Goal: Transaction & Acquisition: Subscribe to service/newsletter

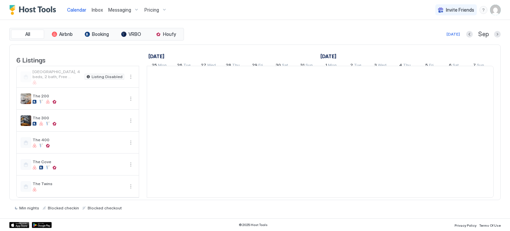
scroll to position [0, 369]
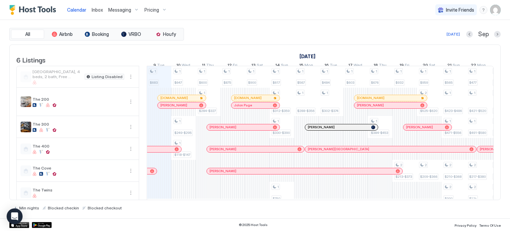
click at [166, 12] on div "Pricing" at bounding box center [156, 9] width 28 height 11
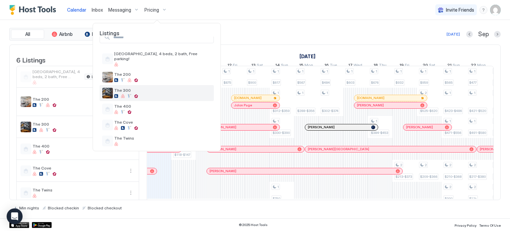
scroll to position [0, 0]
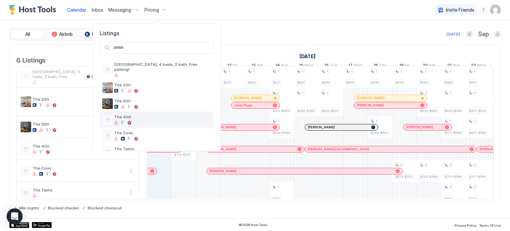
click at [131, 120] on div at bounding box center [129, 122] width 4 height 4
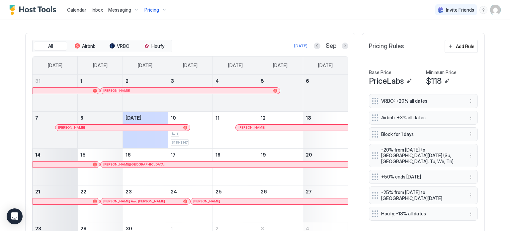
scroll to position [204, 0]
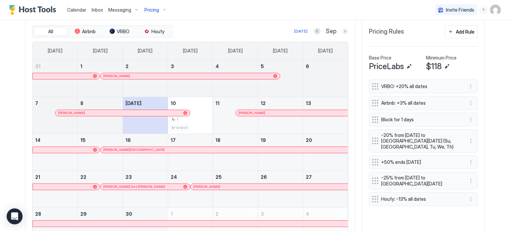
click at [342, 31] on button "Next month" at bounding box center [344, 31] width 7 height 7
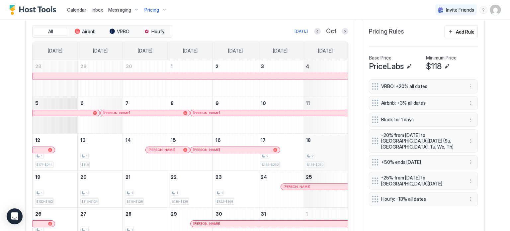
click at [332, 156] on div "2" at bounding box center [325, 156] width 39 height 6
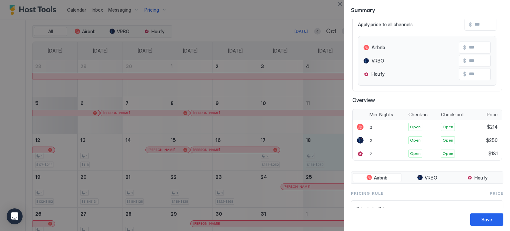
scroll to position [53, 0]
click at [338, 4] on button "Close" at bounding box center [340, 4] width 8 height 8
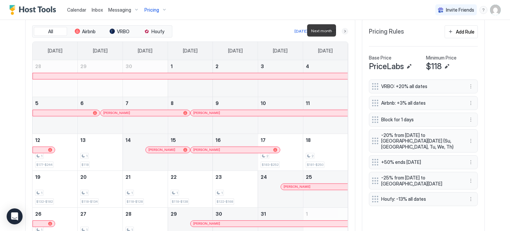
click at [342, 31] on button "Next month" at bounding box center [344, 31] width 7 height 7
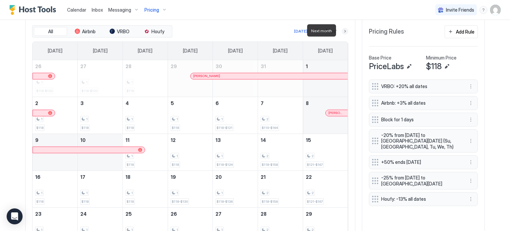
click at [342, 31] on button "Next month" at bounding box center [344, 31] width 7 height 7
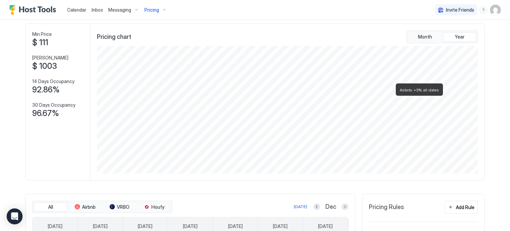
scroll to position [0, 0]
